Goal: Information Seeking & Learning: Learn about a topic

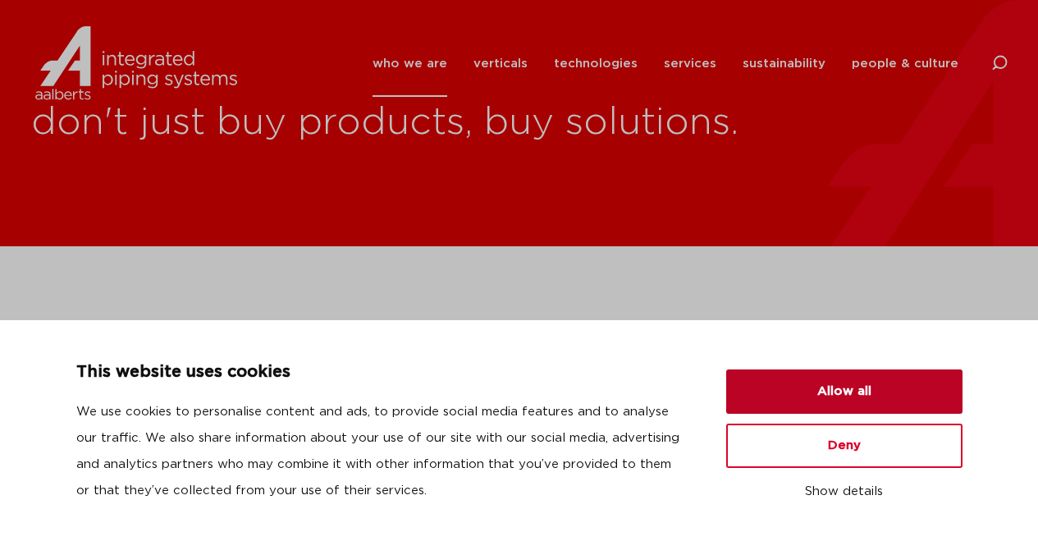
click at [858, 390] on button "Allow all" at bounding box center [844, 391] width 236 height 44
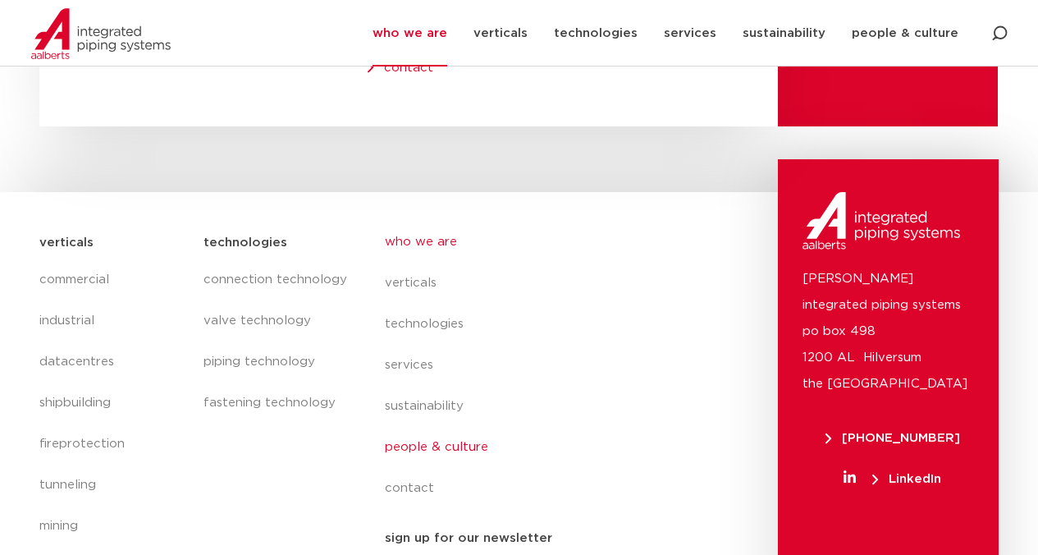
scroll to position [6950, 0]
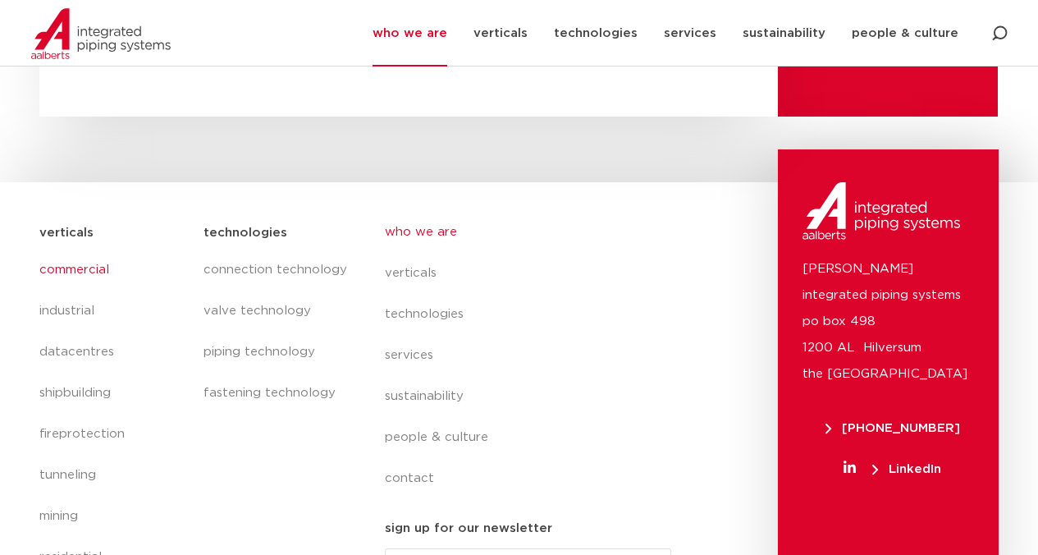
click at [80, 249] on link "commercial" at bounding box center [113, 269] width 149 height 41
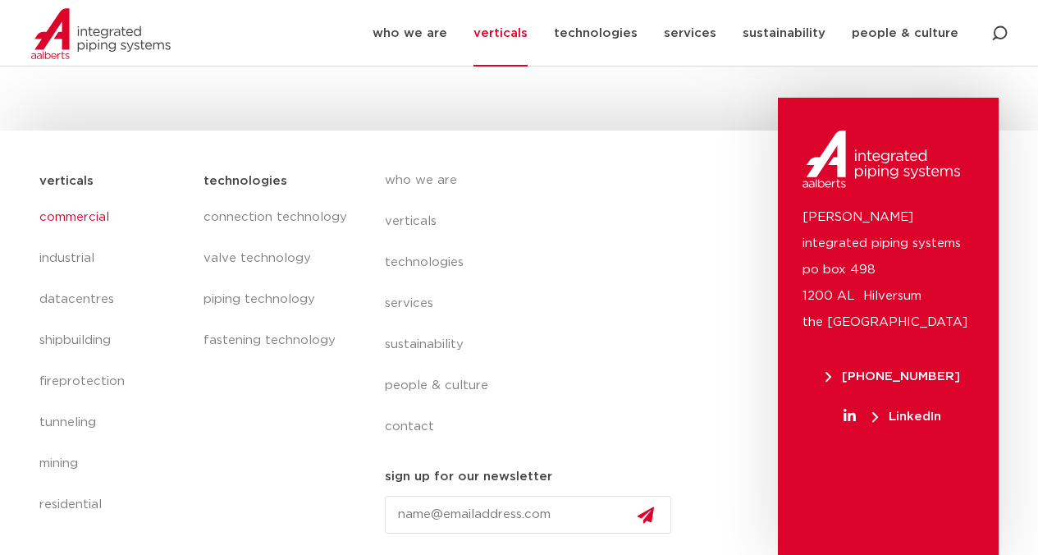
scroll to position [764, 0]
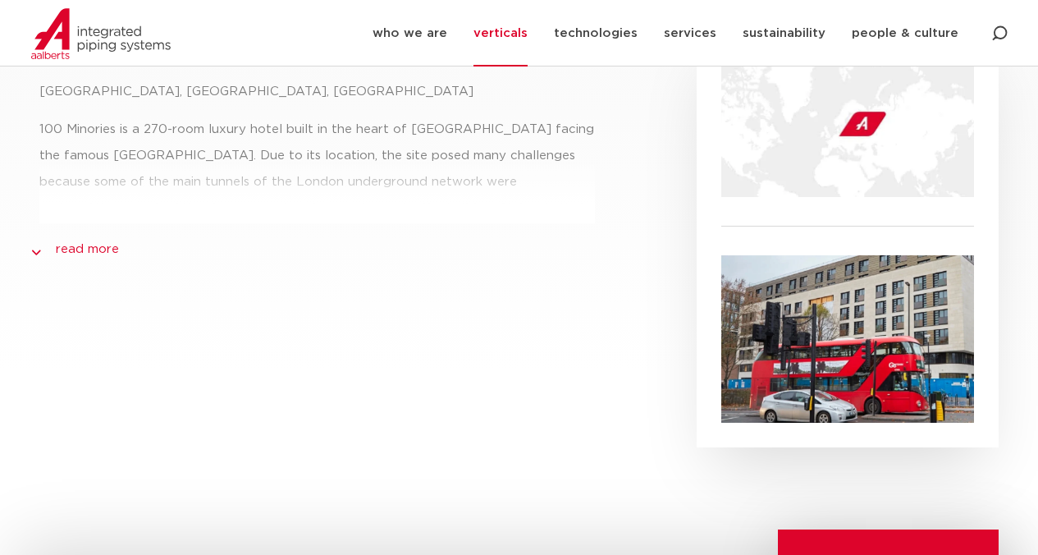
click at [119, 231] on div "reference case 100 [GEOGRAPHIC_DATA], [GEOGRAPHIC_DATA], [GEOGRAPHIC_DATA] 100 …" at bounding box center [317, 232] width 573 height 429
click at [96, 248] on link "read more" at bounding box center [87, 250] width 63 height 20
